Goal: Task Accomplishment & Management: Complete application form

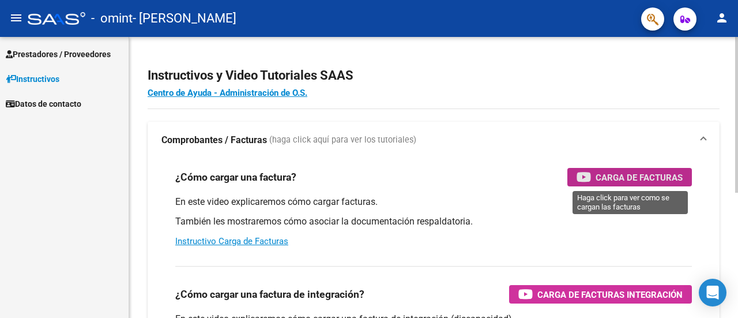
click at [634, 180] on span "Carga de Facturas" at bounding box center [638, 177] width 87 height 14
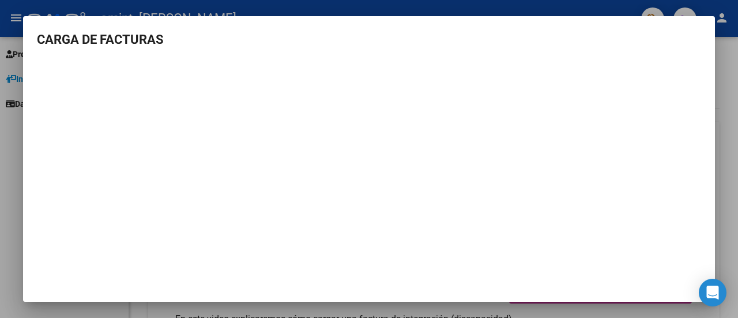
scroll to position [9, 0]
click at [22, 8] on div at bounding box center [369, 159] width 738 height 318
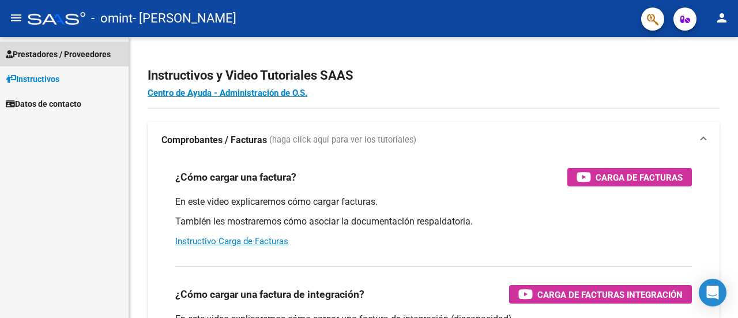
click at [55, 52] on span "Prestadores / Proveedores" at bounding box center [58, 54] width 105 height 13
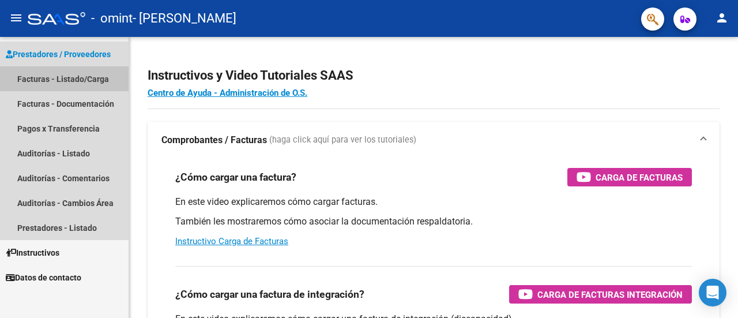
click at [38, 77] on link "Facturas - Listado/Carga" at bounding box center [64, 78] width 129 height 25
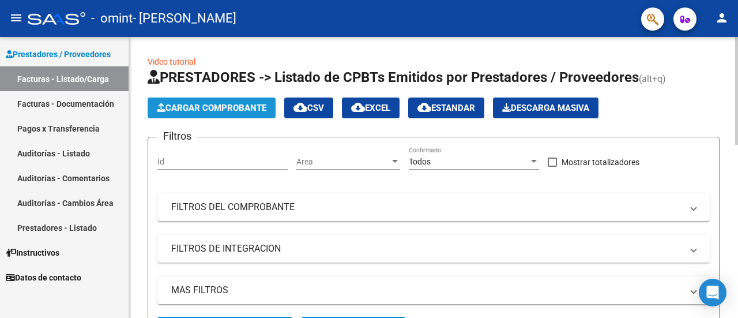
click at [209, 105] on span "Cargar Comprobante" at bounding box center [211, 108] width 109 height 10
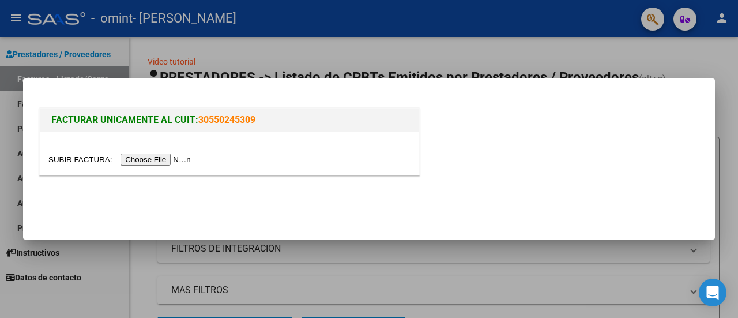
click at [175, 161] on input "file" at bounding box center [121, 159] width 146 height 12
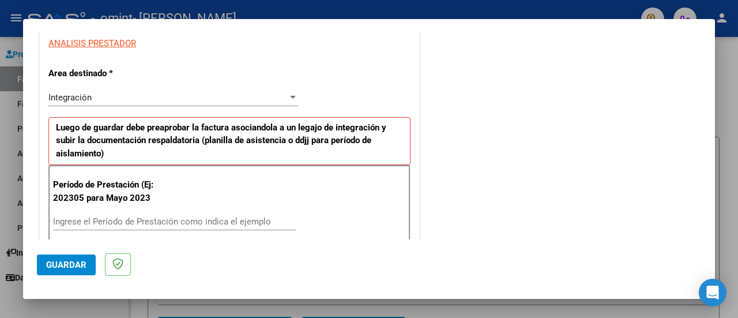
scroll to position [288, 0]
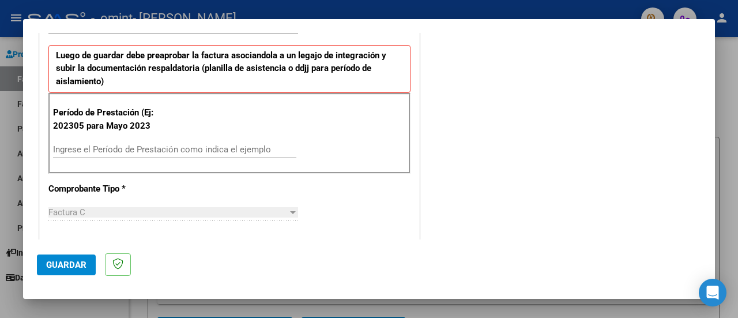
click at [154, 154] on div "Ingrese el Período de Prestación como indica el ejemplo" at bounding box center [174, 149] width 243 height 17
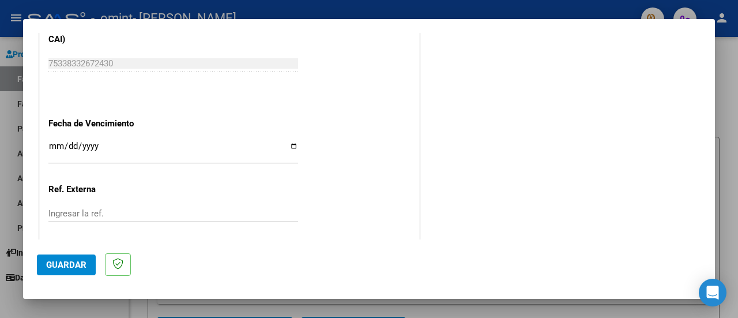
scroll to position [692, 0]
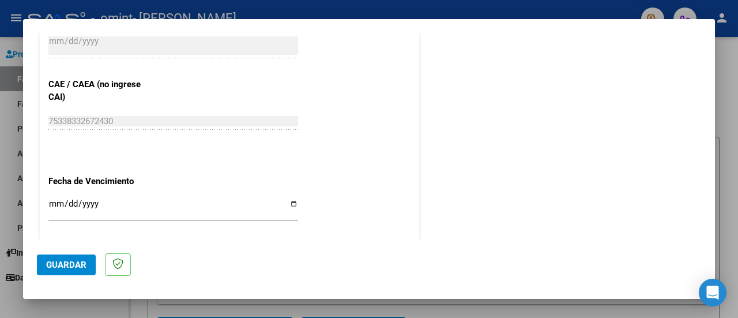
type input "202506"
click at [290, 205] on input "Ingresar la fecha" at bounding box center [173, 208] width 250 height 18
click at [51, 199] on input "Ingresar la fecha" at bounding box center [173, 208] width 250 height 18
click at [290, 202] on input "Ingresar la fecha" at bounding box center [173, 208] width 250 height 18
type input "[DATE]"
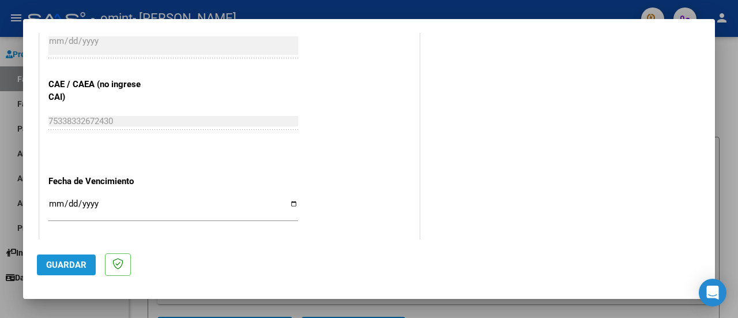
click at [80, 266] on span "Guardar" at bounding box center [66, 264] width 40 height 10
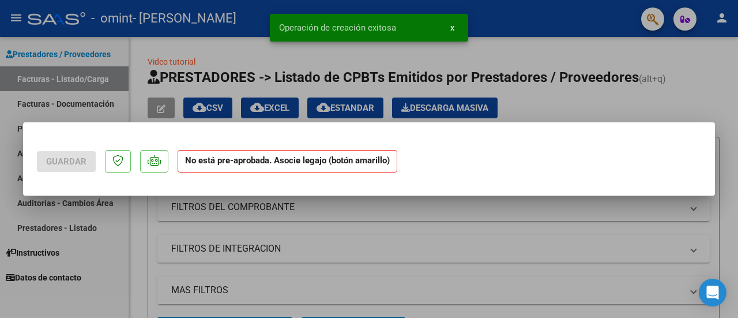
scroll to position [0, 0]
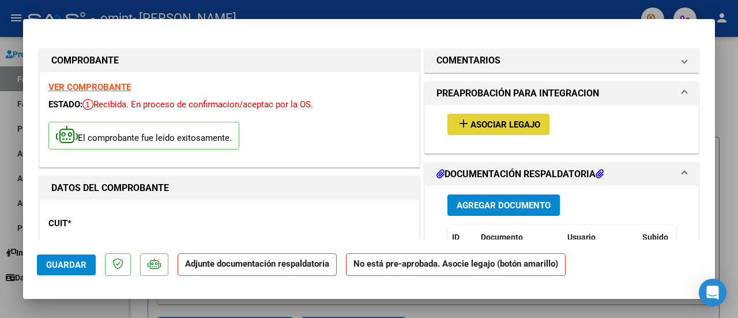
click at [493, 123] on span "Asociar Legajo" at bounding box center [505, 124] width 70 height 10
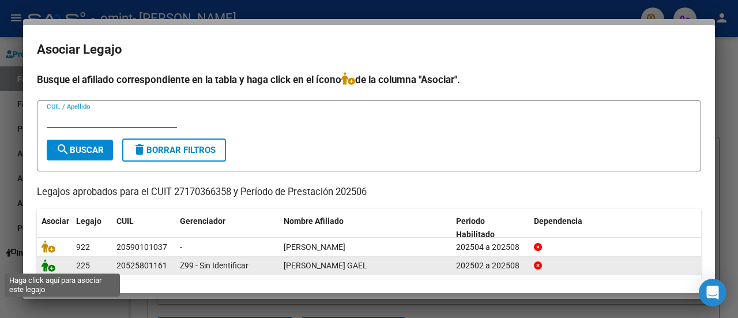
click at [48, 263] on icon at bounding box center [48, 265] width 14 height 13
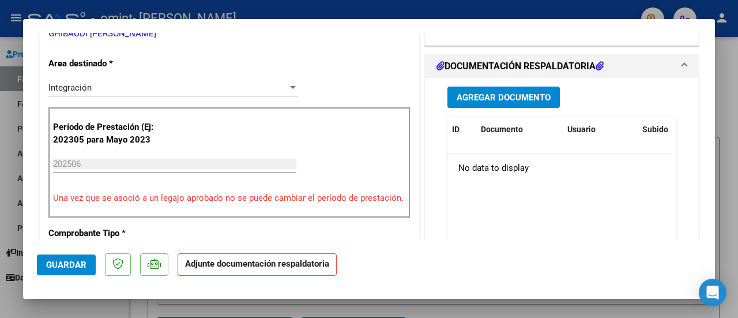
scroll to position [288, 0]
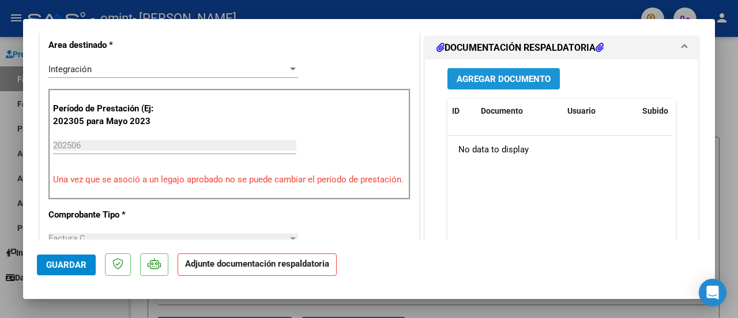
click at [517, 74] on span "Agregar Documento" at bounding box center [503, 79] width 94 height 10
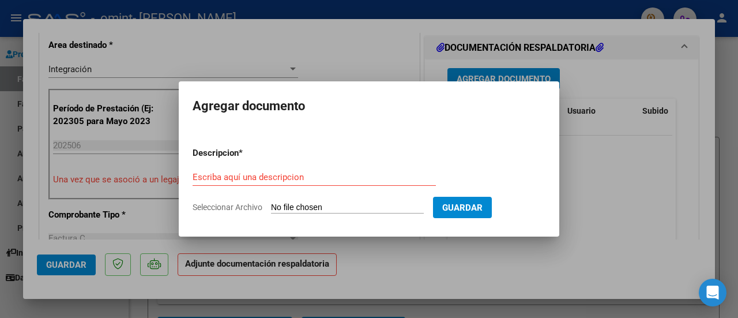
click at [242, 209] on span "Seleccionar Archivo" at bounding box center [227, 206] width 70 height 9
click at [271, 209] on input "Seleccionar Archivo" at bounding box center [347, 207] width 153 height 11
type input "C:\fakepath\OMINT (2).pdf"
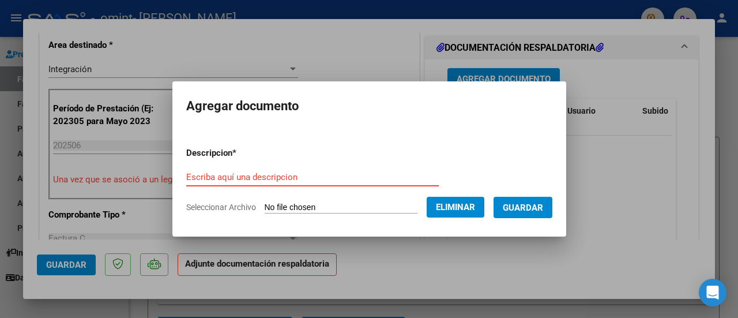
click at [216, 177] on input "Escriba aquí una descripcion" at bounding box center [312, 177] width 252 height 10
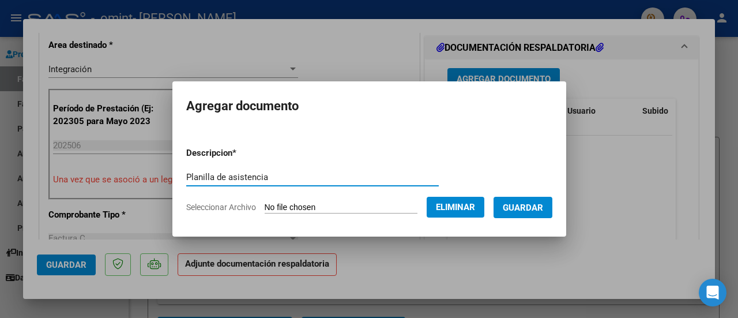
type input "Planilla de asistencia"
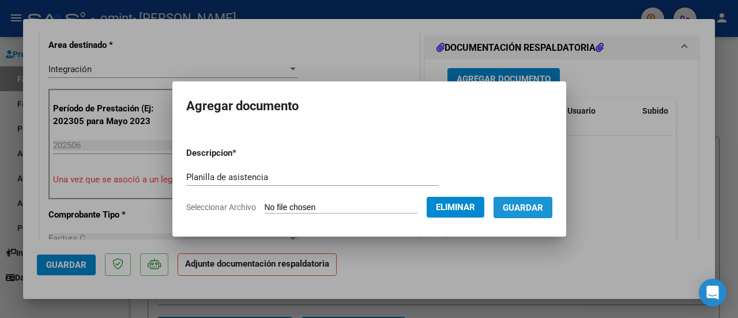
click at [536, 207] on span "Guardar" at bounding box center [523, 207] width 40 height 10
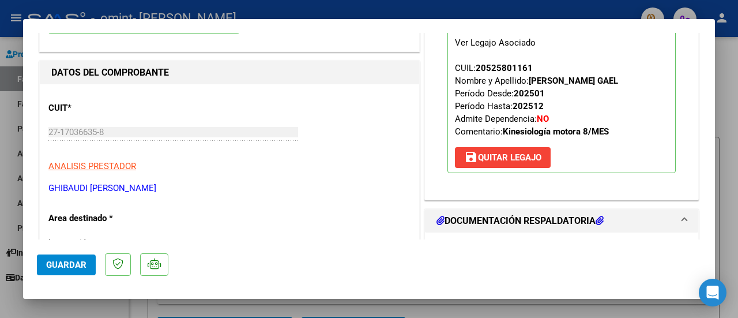
scroll to position [0, 0]
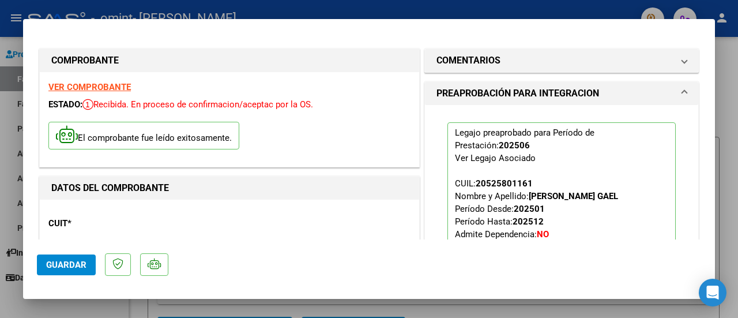
click at [40, 308] on div at bounding box center [369, 159] width 738 height 318
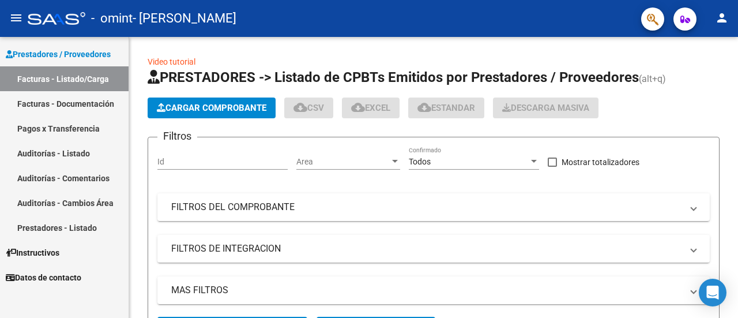
click at [45, 306] on div "Prestadores / Proveedores Facturas - Listado/Carga Facturas - Documentación Pag…" at bounding box center [64, 177] width 129 height 281
